Goal: Answer question/provide support

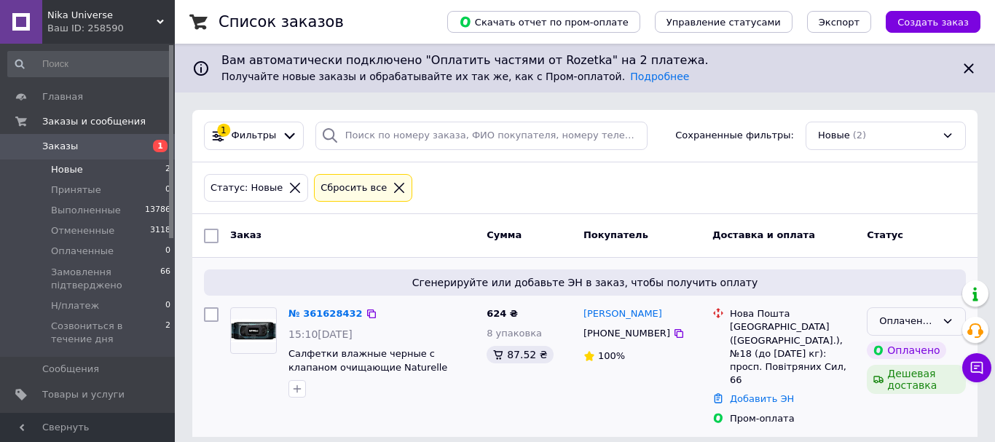
click at [949, 320] on icon at bounding box center [948, 322] width 12 height 12
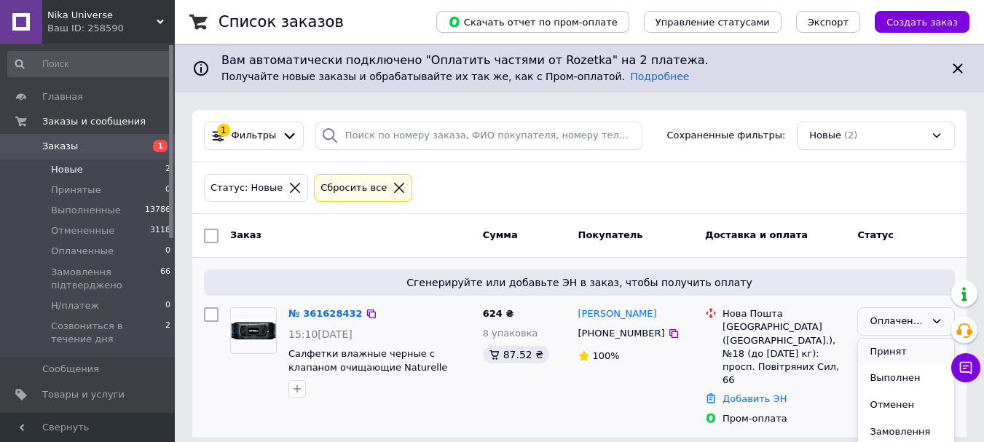
click at [900, 355] on li "Принят" at bounding box center [906, 352] width 96 height 27
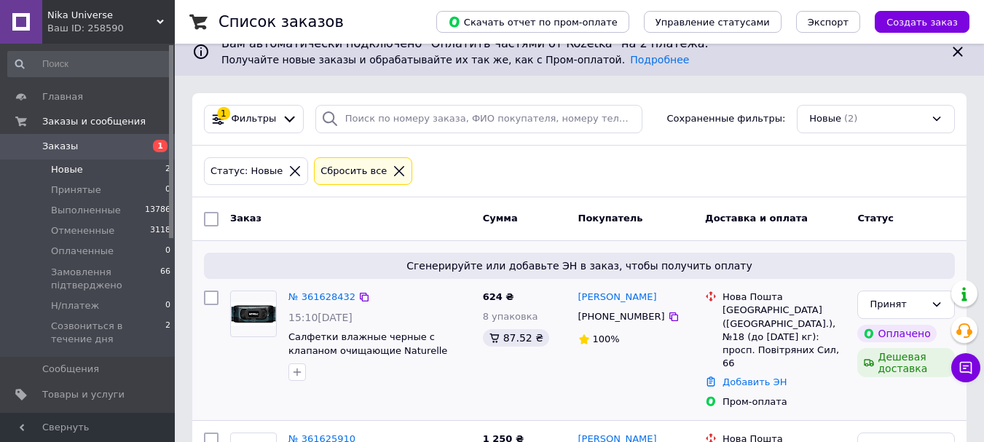
scroll to position [101, 0]
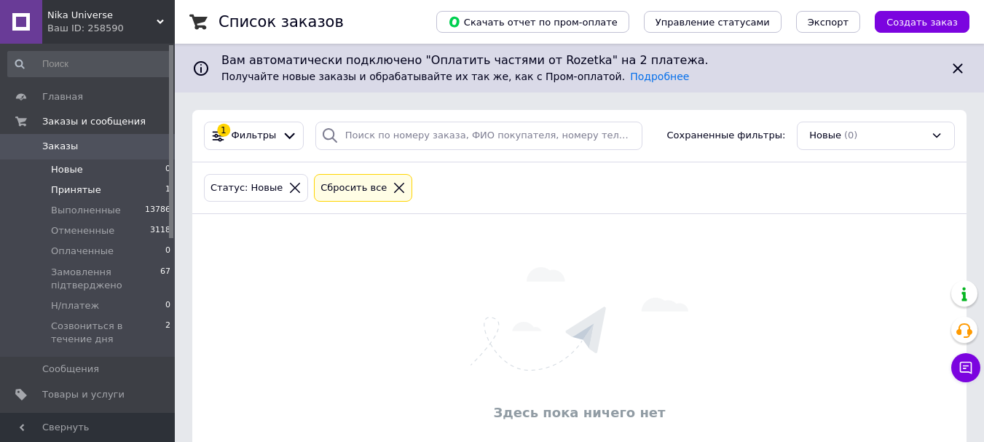
click at [94, 184] on span "Принятые" at bounding box center [76, 190] width 50 height 13
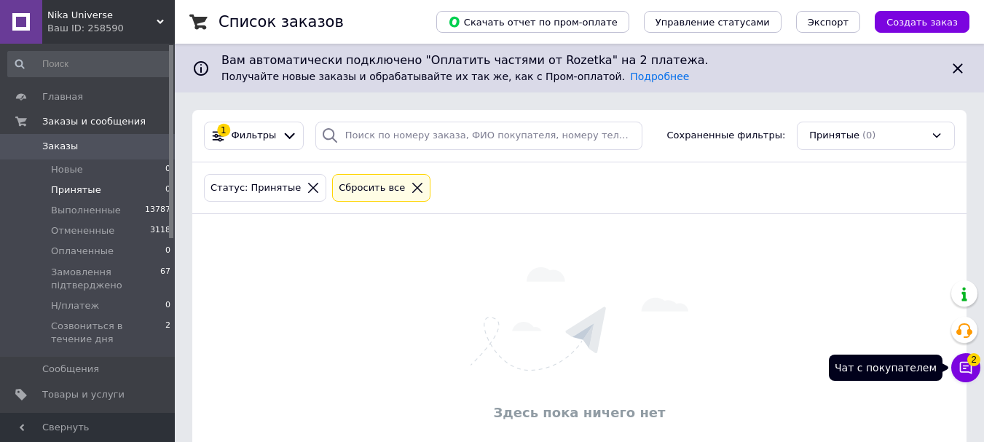
click at [970, 363] on span "2" at bounding box center [974, 359] width 13 height 13
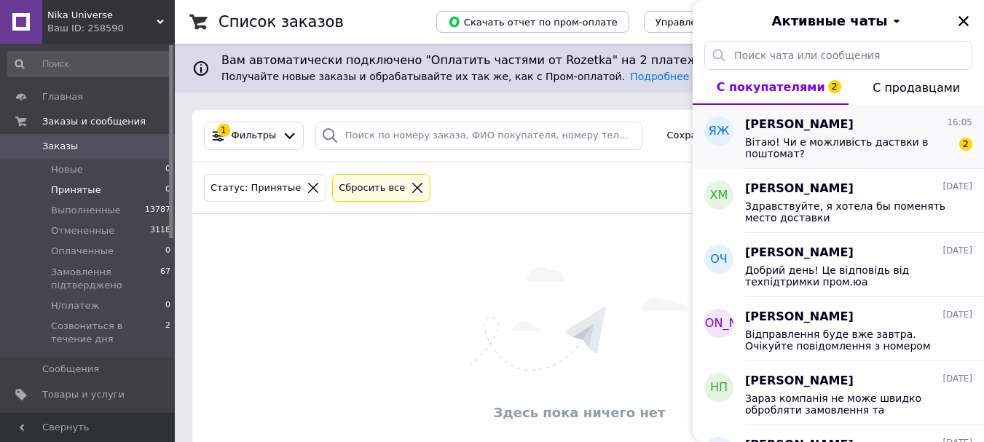
click at [869, 142] on span "Вітаю! Чи е можливість даствки в поштомат?" at bounding box center [848, 147] width 207 height 23
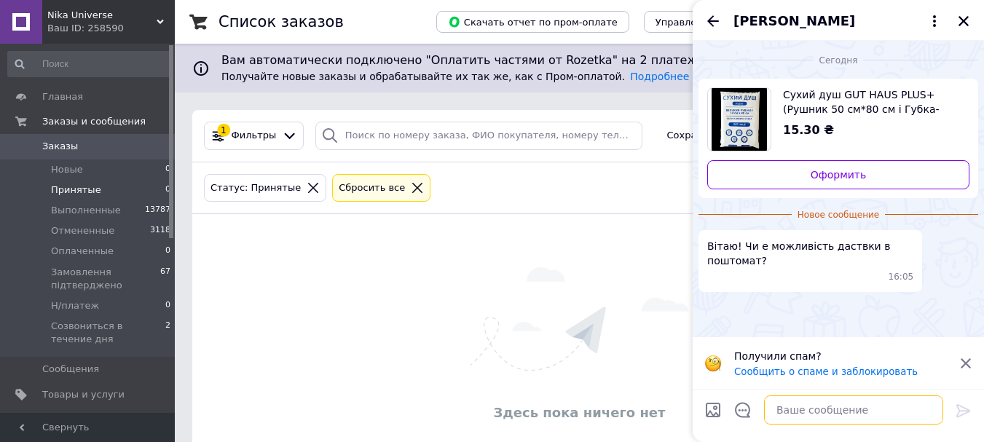
click at [800, 407] on textarea at bounding box center [853, 410] width 179 height 29
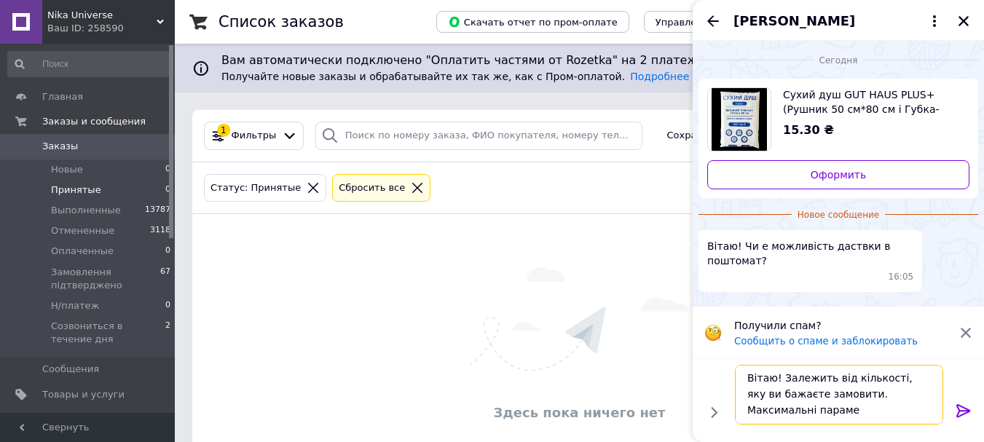
scroll to position [1, 0]
paste textarea "40x60x30"
type textarea "Вітаю! Залежить від кількості, яку ви бажаєте замовити. Максимальні параметри 4…"
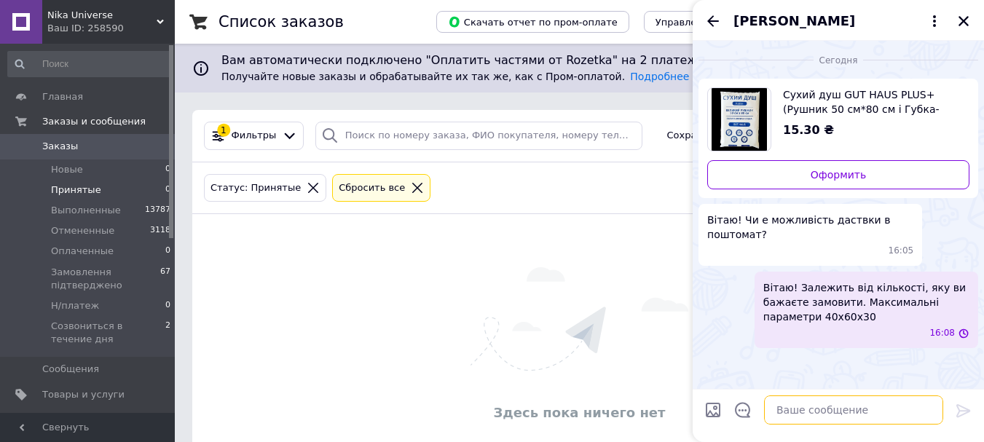
scroll to position [0, 0]
click at [945, 247] on div "Вітаю! Чи е можливість даствки в поштомат? 16:05" at bounding box center [839, 235] width 280 height 62
click at [960, 23] on icon "Закрыть" at bounding box center [964, 21] width 13 height 13
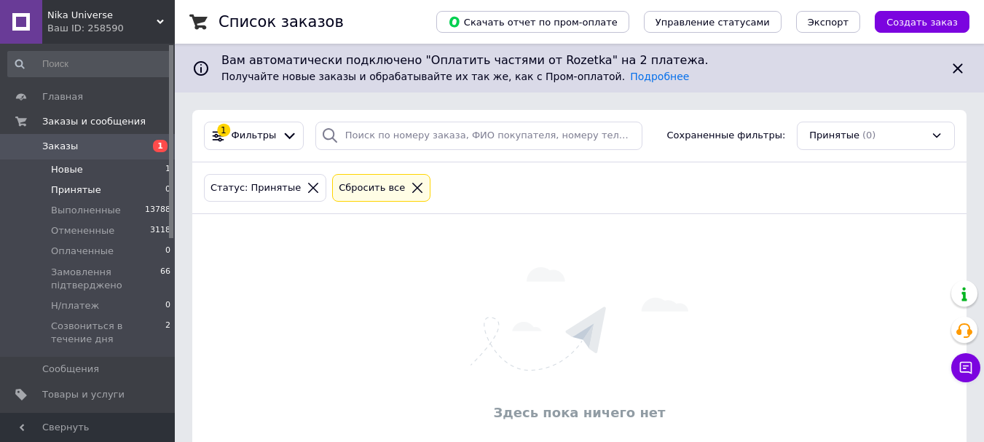
click at [72, 165] on span "Новые" at bounding box center [67, 169] width 32 height 13
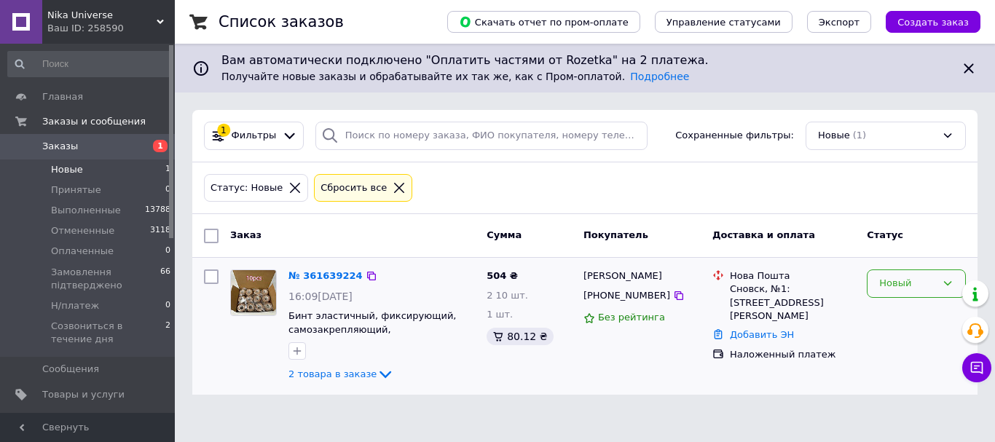
click at [923, 292] on div "Новый" at bounding box center [916, 284] width 99 height 28
click at [923, 312] on li "Принят" at bounding box center [917, 314] width 98 height 27
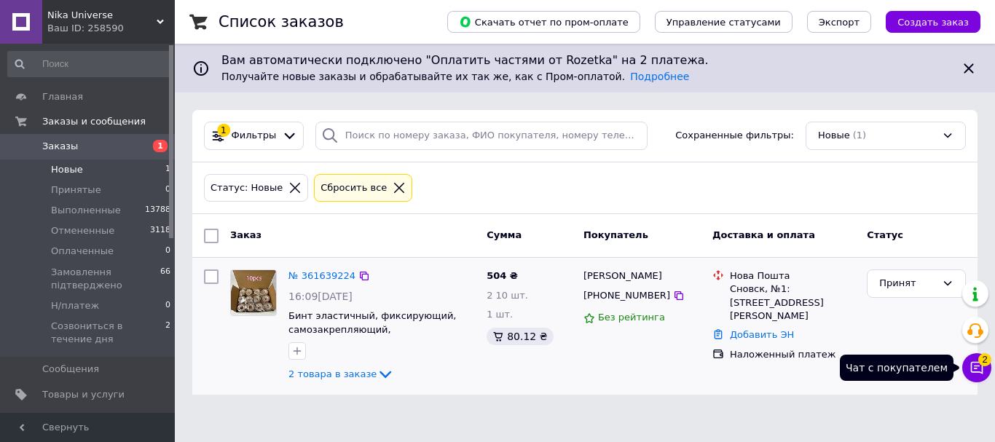
click at [978, 369] on icon at bounding box center [977, 368] width 15 height 15
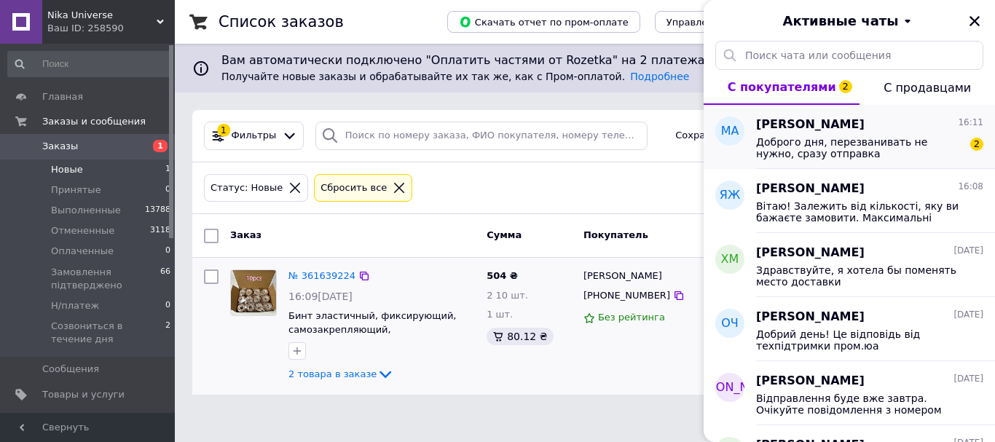
click at [858, 144] on span "Доброго дня, перезванивать не нужно, сразу отправка" at bounding box center [859, 147] width 207 height 23
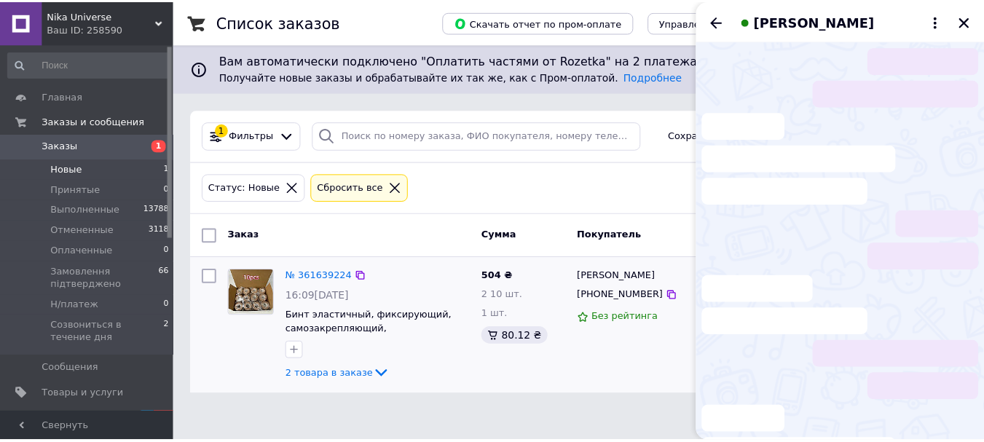
scroll to position [85, 0]
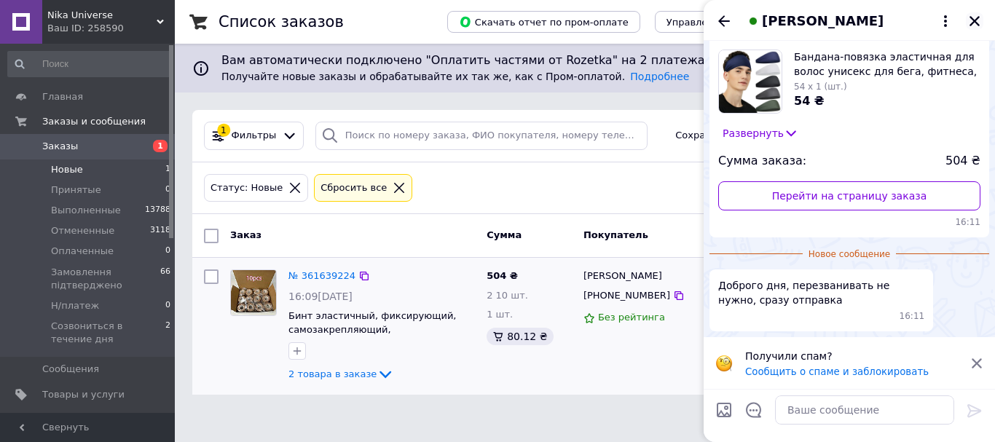
click at [974, 23] on icon "Закрыть" at bounding box center [975, 21] width 10 height 10
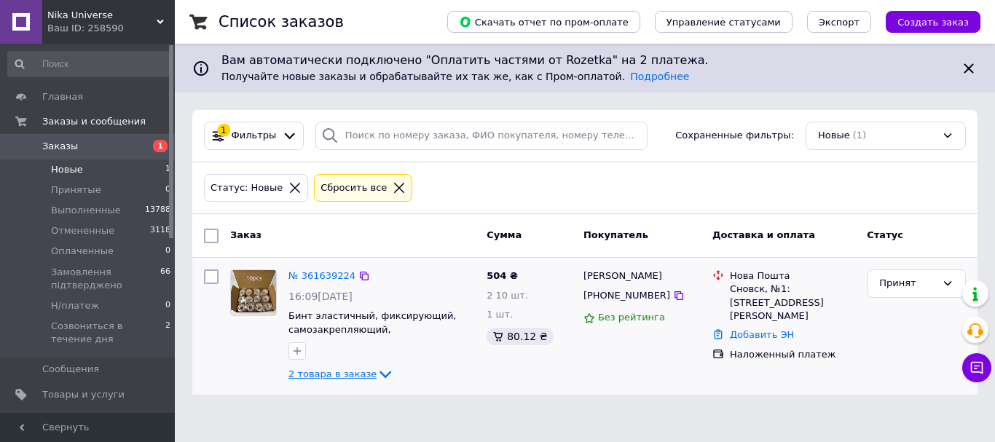
click at [359, 372] on span "2 товара в заказе" at bounding box center [333, 374] width 88 height 11
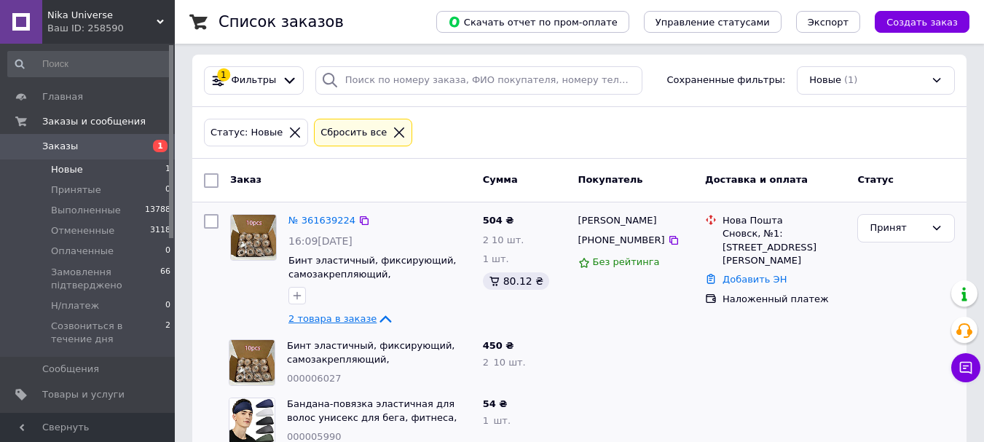
scroll to position [87, 0]
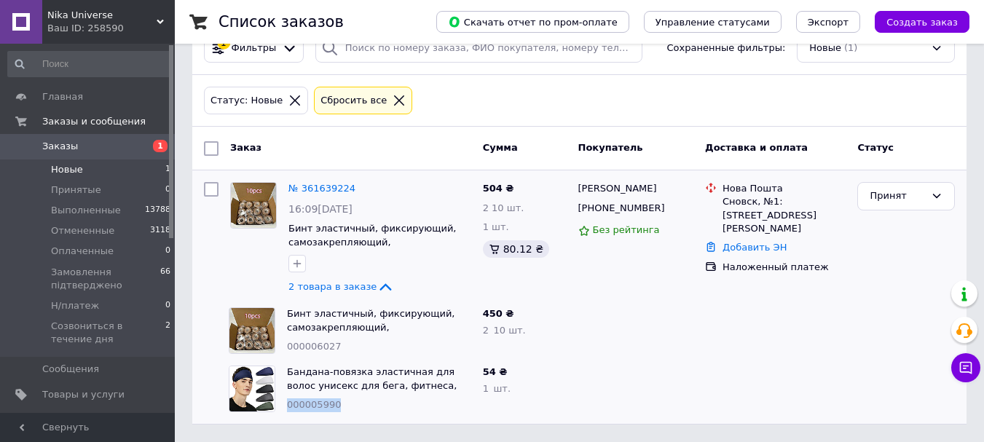
drag, startPoint x: 332, startPoint y: 408, endPoint x: 287, endPoint y: 407, distance: 44.5
click at [287, 407] on div "000005990" at bounding box center [379, 406] width 184 height 14
copy span "000005990"
drag, startPoint x: 298, startPoint y: 345, endPoint x: 283, endPoint y: 347, distance: 14.7
click at [283, 347] on div "Бинт эластичный, фиксирующий, самозакрепляющий, аутоадгезионный бинт 2,5 см х 4…" at bounding box center [379, 331] width 196 height 58
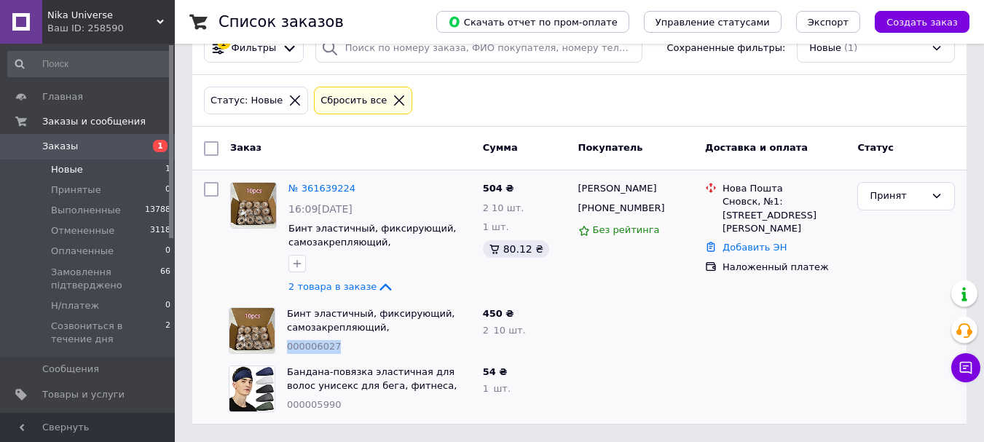
copy span "000006027"
click at [971, 365] on icon at bounding box center [966, 368] width 15 height 15
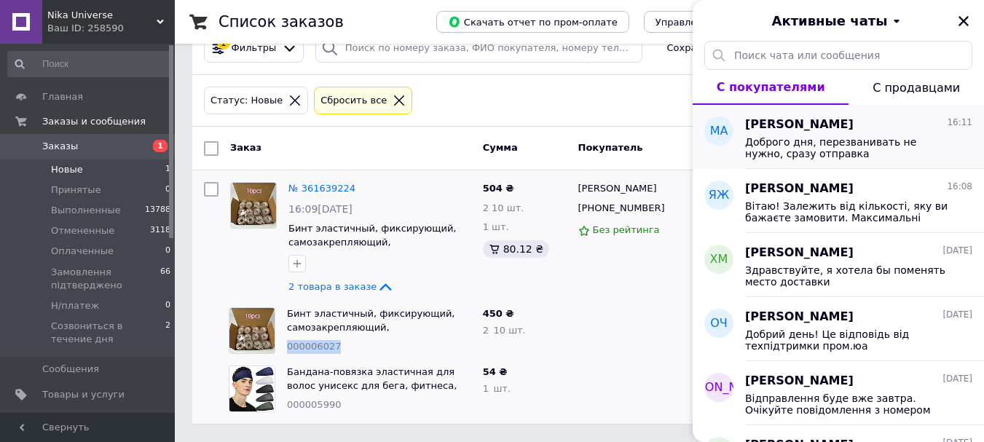
click at [854, 127] on span "Мадара Адамський" at bounding box center [799, 125] width 109 height 17
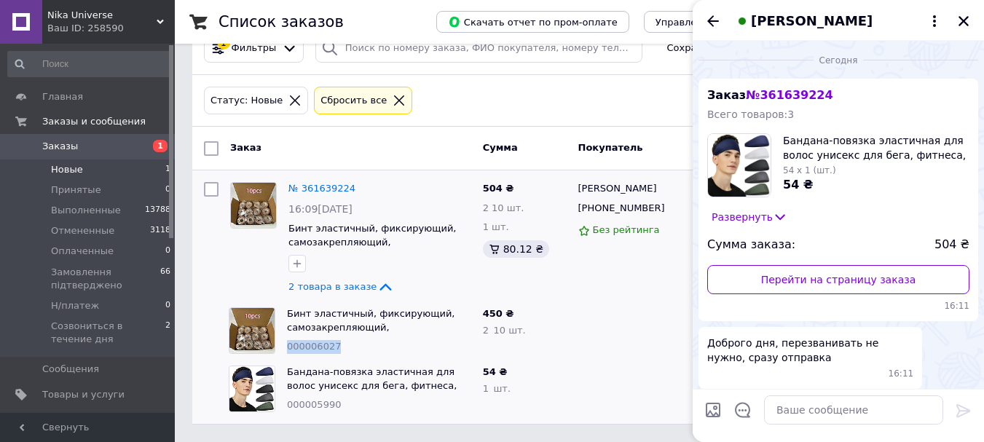
scroll to position [59, 0]
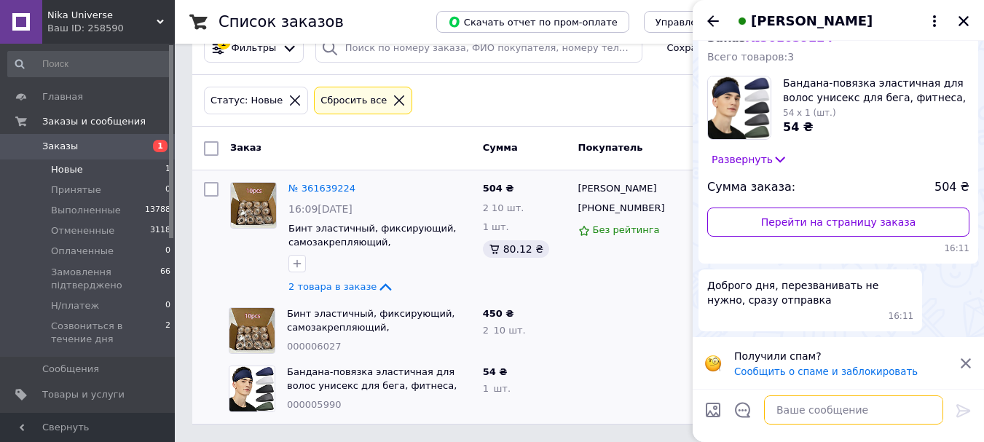
click at [823, 409] on textarea at bounding box center [853, 410] width 179 height 29
paste textarea "Відправлення буде сьогодні, очікуйте повідомлення з номером ТТН від пошти Дякує…"
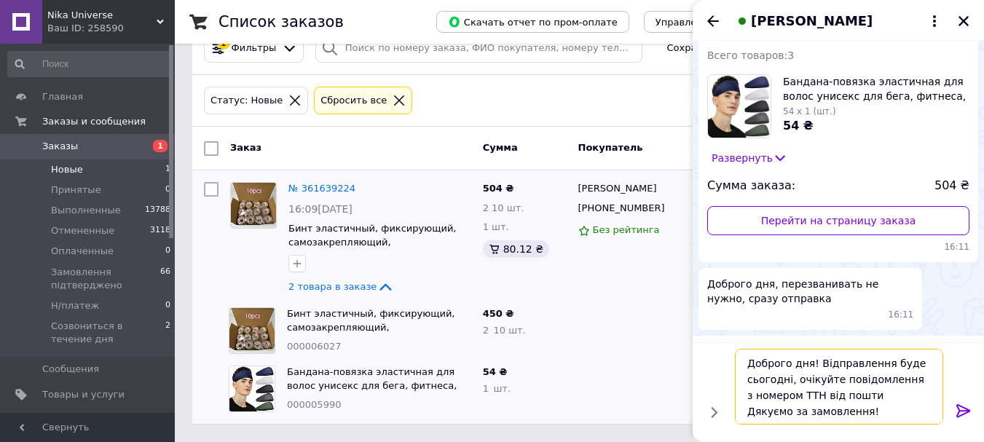
scroll to position [10, 0]
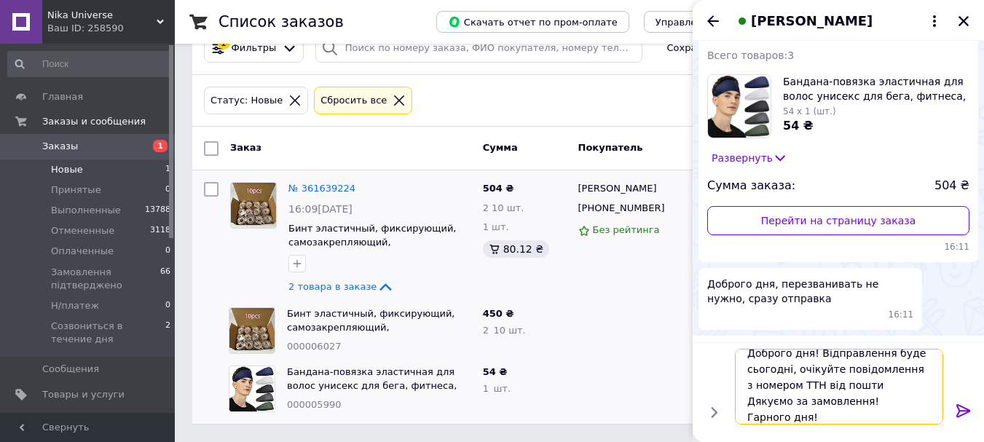
drag, startPoint x: 787, startPoint y: 370, endPoint x: 745, endPoint y: 371, distance: 42.3
click at [745, 371] on textarea "Доброго дня! Відправлення буде сьогодні, очікуйте повідомлення з номером ТТН ві…" at bounding box center [839, 387] width 208 height 76
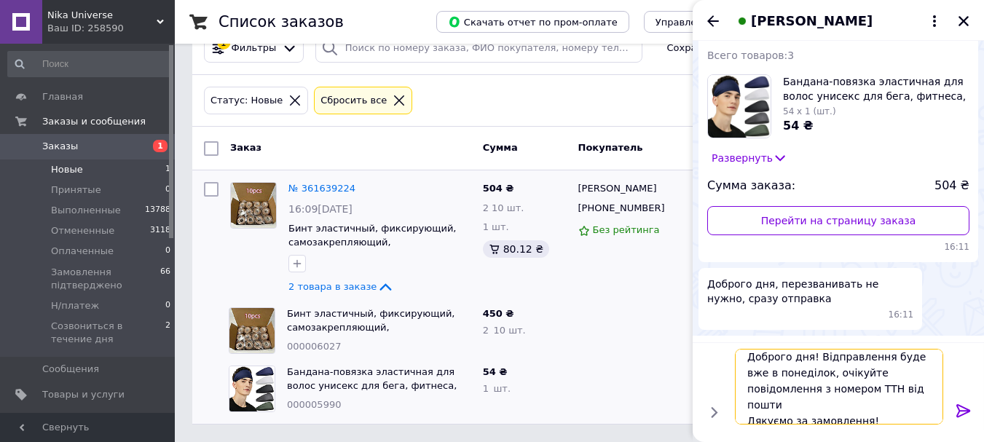
type textarea "Доброго дня! Відправлення буде вже в понеділок, очікуйте повідомлення з номером…"
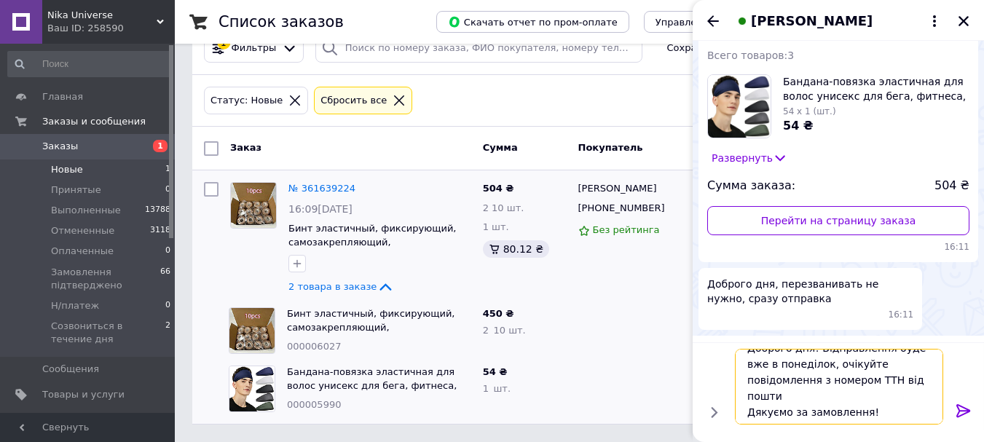
scroll to position [17, 0]
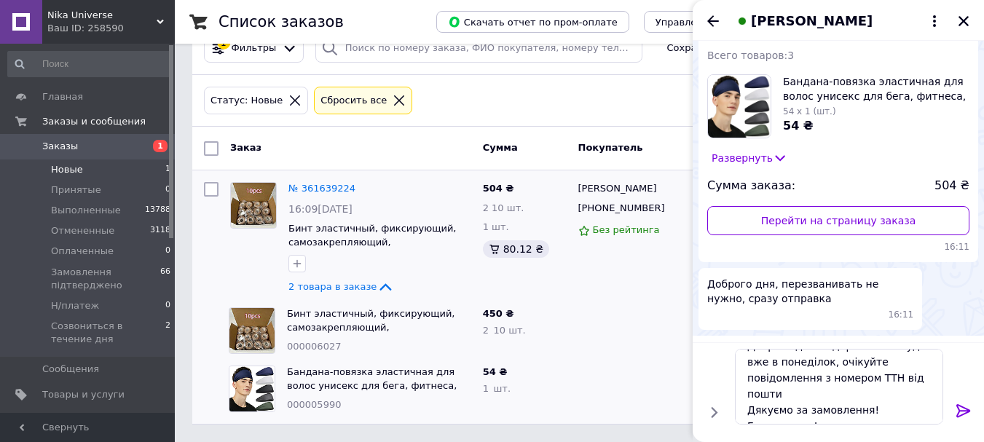
click at [965, 411] on icon at bounding box center [964, 410] width 14 height 13
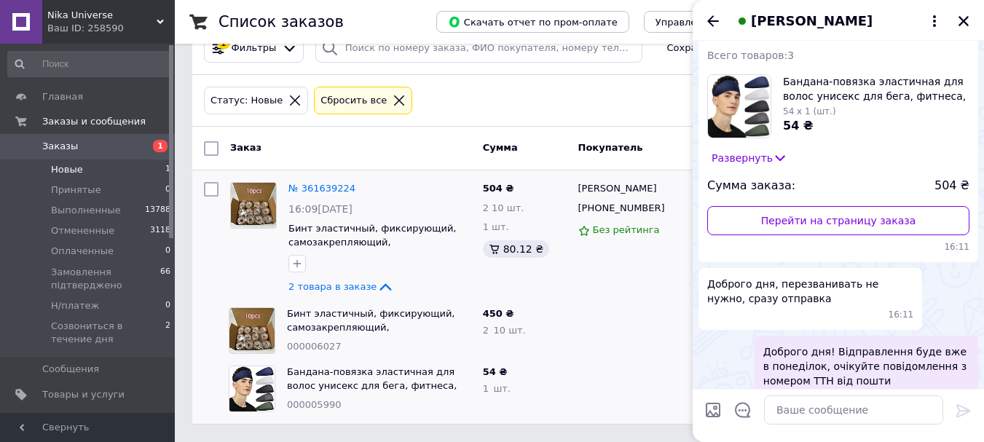
scroll to position [117, 0]
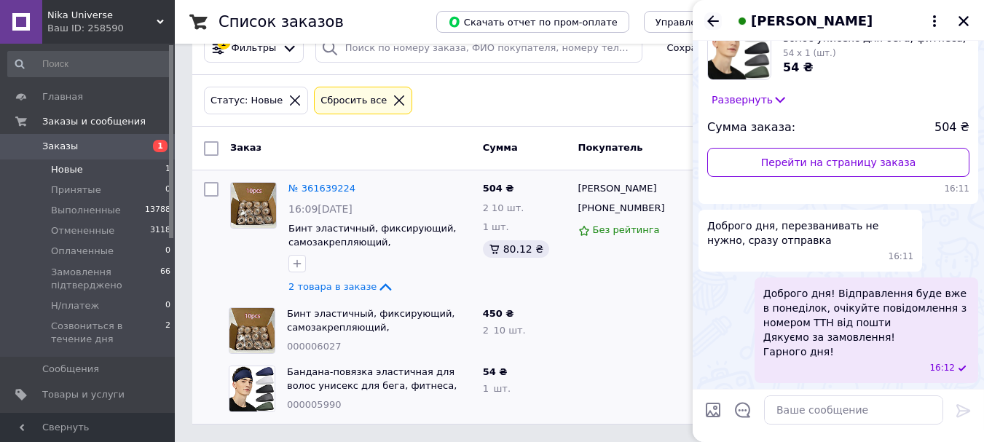
click at [708, 23] on icon "Назад" at bounding box center [713, 20] width 17 height 17
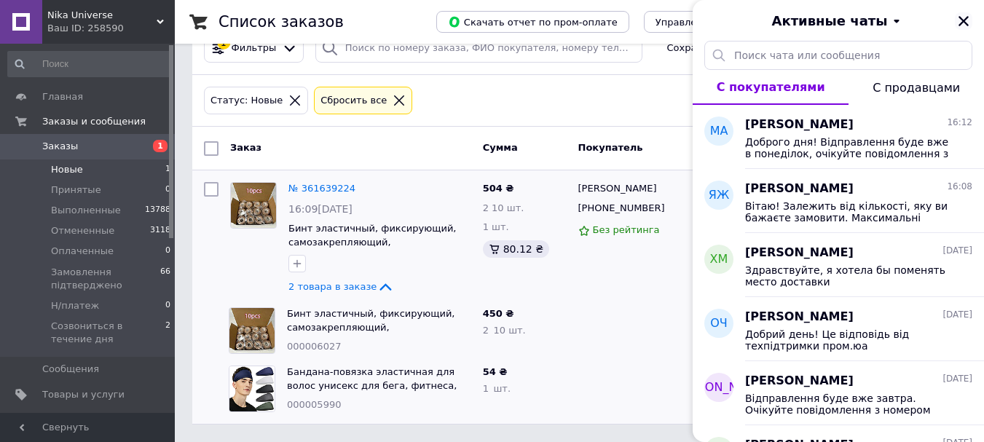
click at [963, 24] on icon "Закрыть" at bounding box center [964, 21] width 13 height 13
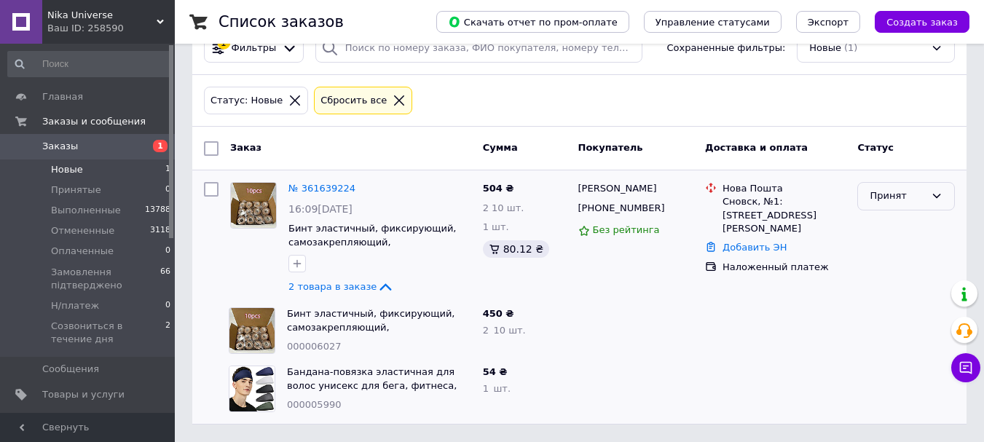
click at [933, 194] on icon at bounding box center [937, 196] width 12 height 12
click at [900, 309] on li "Замовлення підтверджено" at bounding box center [906, 315] width 96 height 42
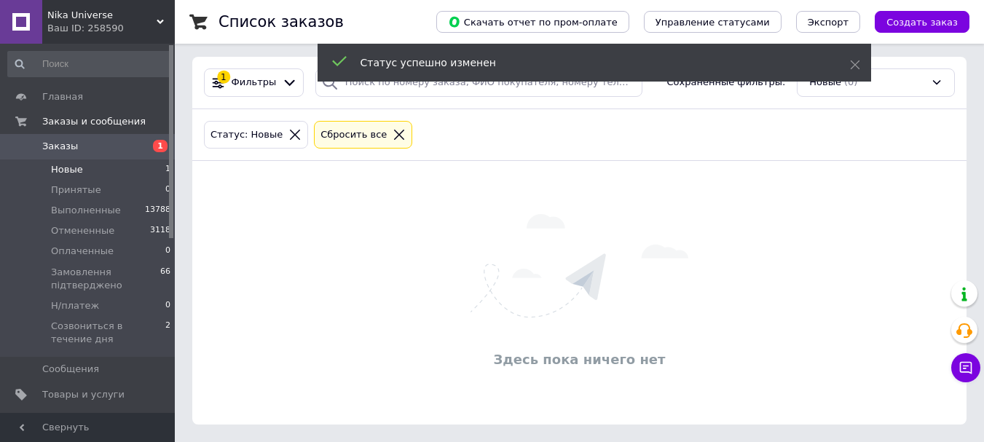
scroll to position [53, 0]
click at [961, 369] on icon at bounding box center [966, 368] width 12 height 12
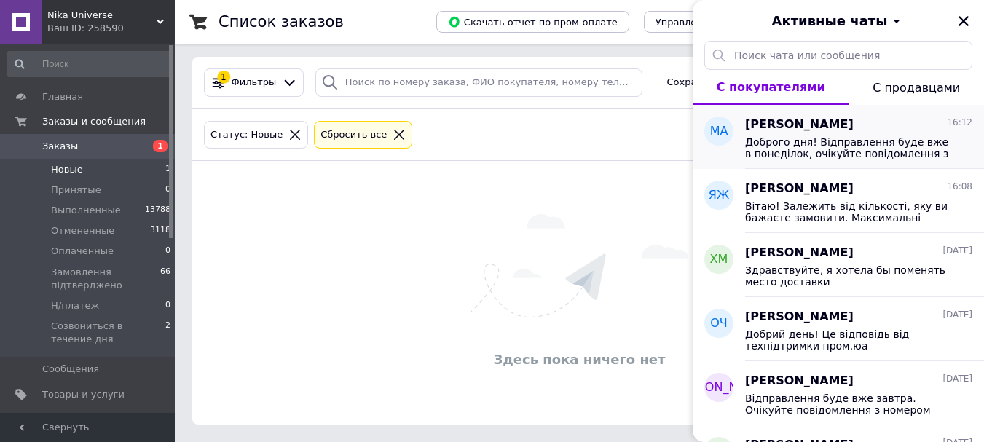
click at [825, 131] on span "Мадара Адамський" at bounding box center [799, 125] width 109 height 17
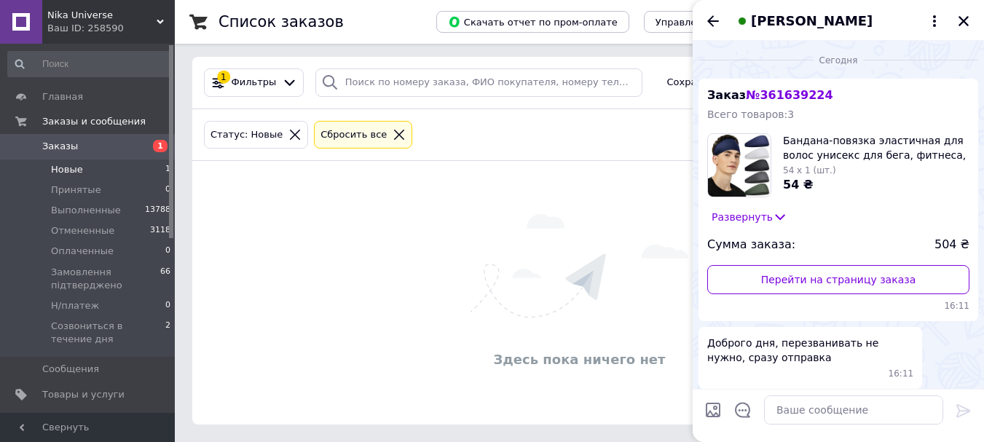
scroll to position [117, 0]
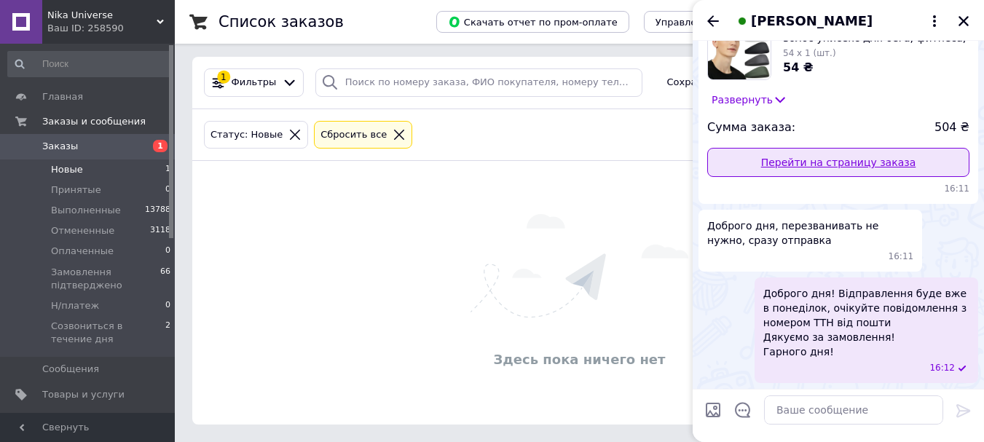
click at [783, 163] on link "Перейти на страницу заказа" at bounding box center [839, 162] width 262 height 29
